Goal: Task Accomplishment & Management: Complete application form

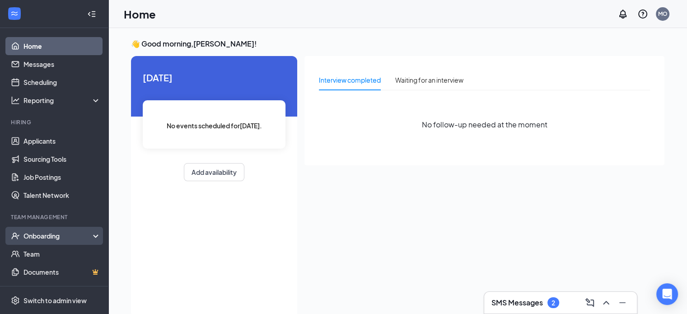
click at [56, 236] on div "Onboarding" at bounding box center [58, 235] width 70 height 9
click at [52, 251] on link "Overview" at bounding box center [61, 254] width 77 height 18
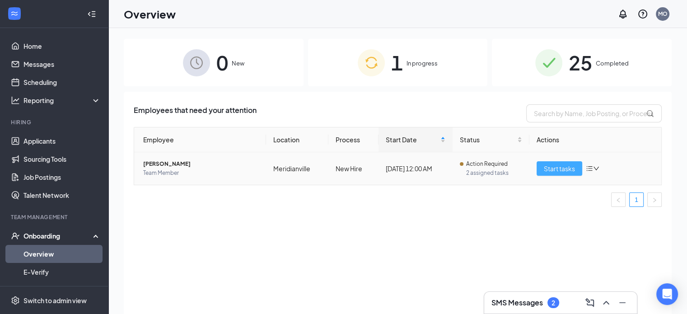
click at [571, 165] on span "Start tasks" at bounding box center [558, 168] width 31 height 10
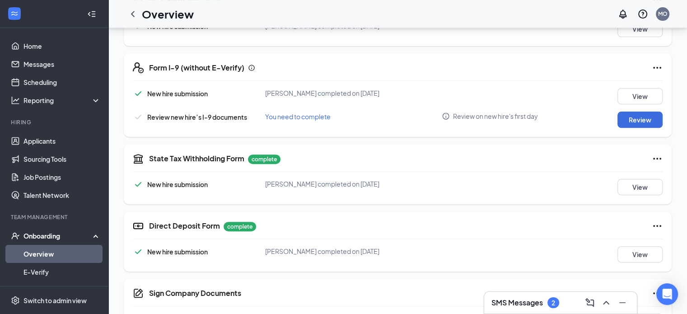
scroll to position [308, 0]
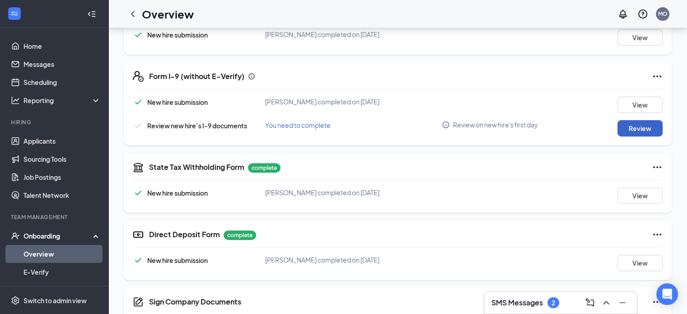
click at [638, 130] on button "Review" at bounding box center [639, 128] width 45 height 16
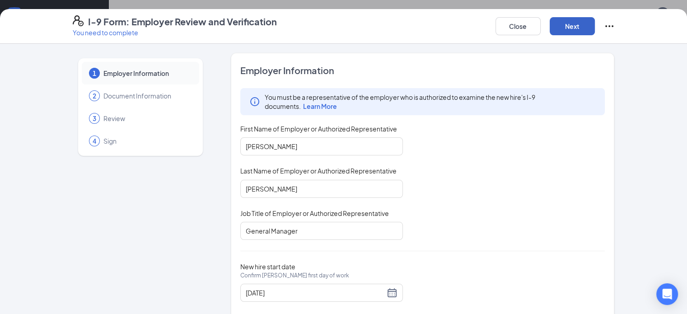
click at [594, 28] on button "Next" at bounding box center [571, 26] width 45 height 18
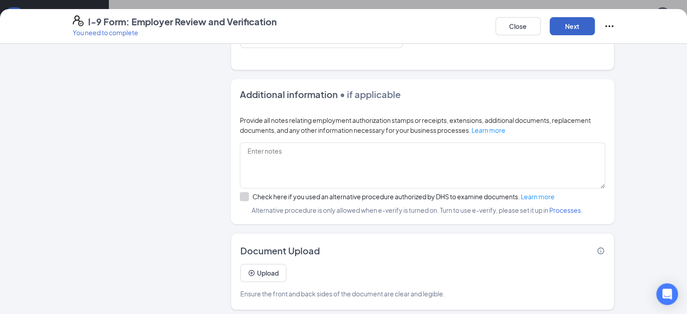
scroll to position [539, 0]
click at [594, 26] on button "Next" at bounding box center [571, 26] width 45 height 18
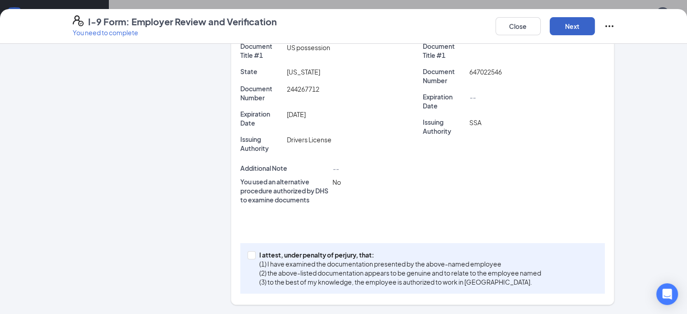
scroll to position [174, 0]
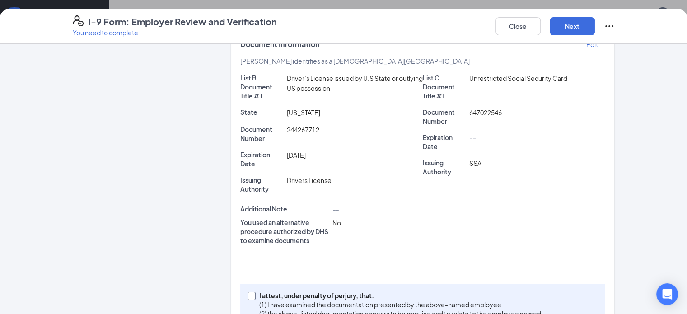
click at [247, 292] on span at bounding box center [251, 296] width 8 height 8
click at [247, 292] on input "I attest, under penalty of [PERSON_NAME], that: (1) I have examined the documen…" at bounding box center [250, 295] width 6 height 6
checkbox input "true"
drag, startPoint x: 635, startPoint y: 28, endPoint x: 631, endPoint y: 30, distance: 5.3
click at [594, 28] on button "Next" at bounding box center [571, 26] width 45 height 18
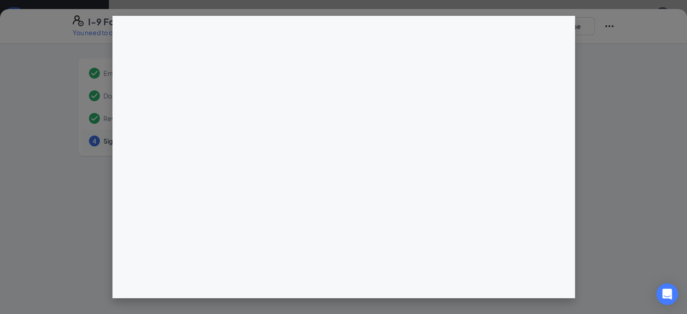
scroll to position [0, 0]
